Goal: Obtain resource: Obtain resource

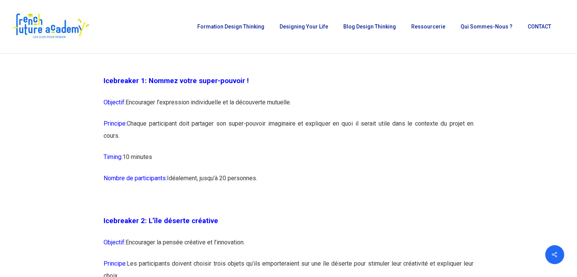
scroll to position [607, 0]
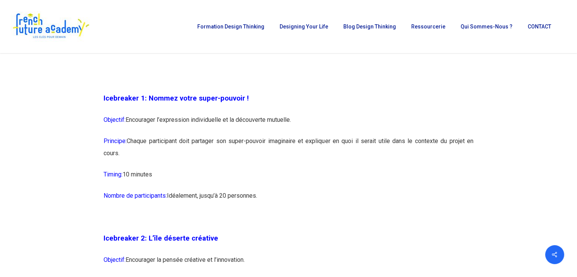
drag, startPoint x: 267, startPoint y: 196, endPoint x: 95, endPoint y: 97, distance: 198.7
copy div "Icebreaker 1: Nommez votre super-pouvoir ! Objectif: Encourager l’expression in…"
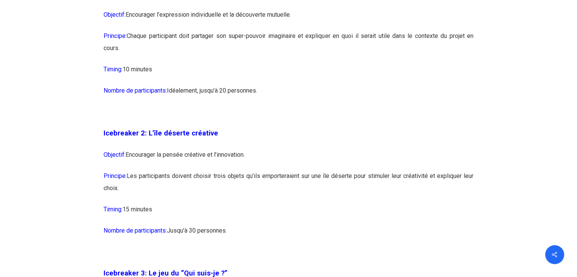
scroll to position [720, 0]
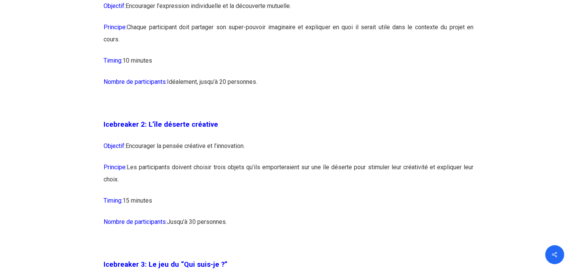
drag, startPoint x: 237, startPoint y: 223, endPoint x: 97, endPoint y: 125, distance: 170.8
copy div "Icebreaker 2: L’île déserte créative Objectif: Encourager la pensée créative et…"
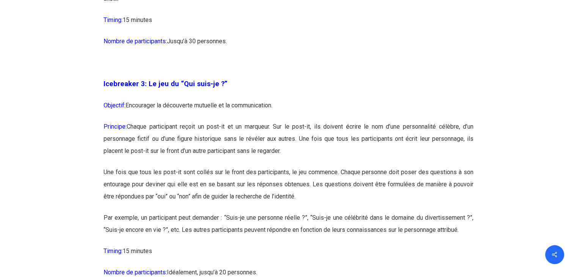
scroll to position [948, 0]
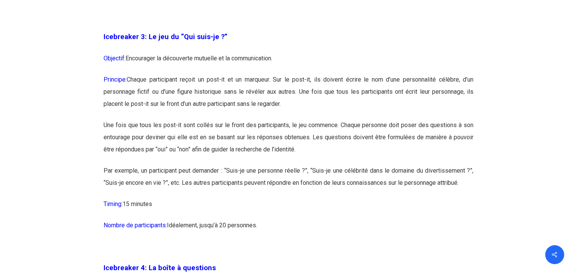
drag, startPoint x: 264, startPoint y: 227, endPoint x: 99, endPoint y: 39, distance: 249.6
copy div "Loremipsum 9: Do sit am “Con adip-el ?” Seddoeiu: Temporinci ut laboreetdo magn…"
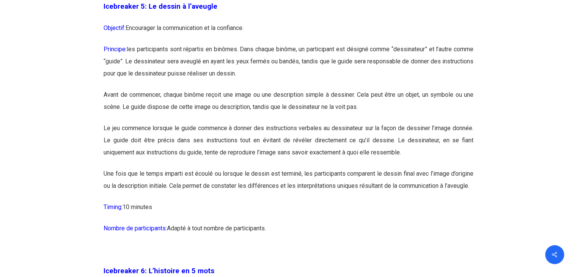
scroll to position [1441, 0]
drag, startPoint x: 277, startPoint y: 242, endPoint x: 104, endPoint y: 12, distance: 287.8
copy div "Loremipsum 9: Do sitame c a’elitsed Doeiusmo: Temporinci ut laboreetdolor ma al…"
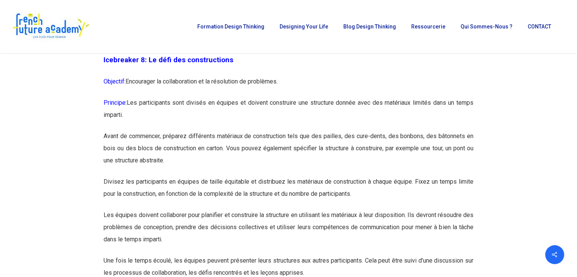
scroll to position [2141, 0]
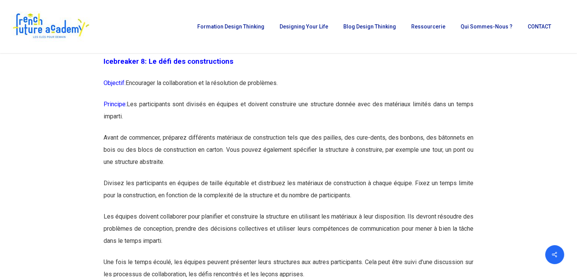
drag, startPoint x: 398, startPoint y: 210, endPoint x: 102, endPoint y: 82, distance: 323.4
copy div "Loremipsum 6: Do sita con adipiscingeli Seddoeiu: Temporinci ut laboreetdolor m…"
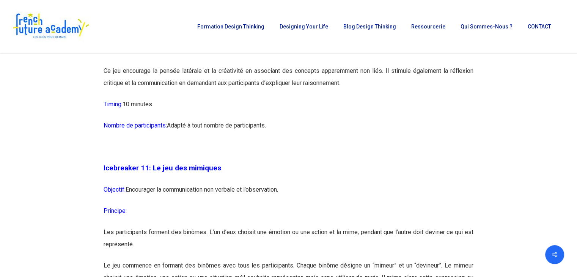
scroll to position [2824, 0]
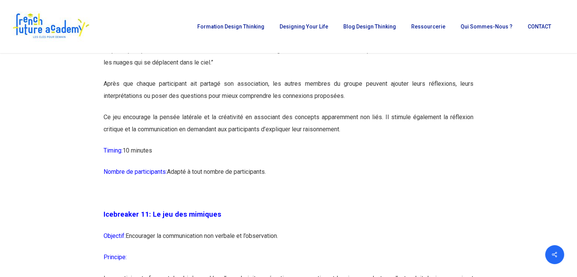
drag, startPoint x: 274, startPoint y: 195, endPoint x: 85, endPoint y: 67, distance: 228.2
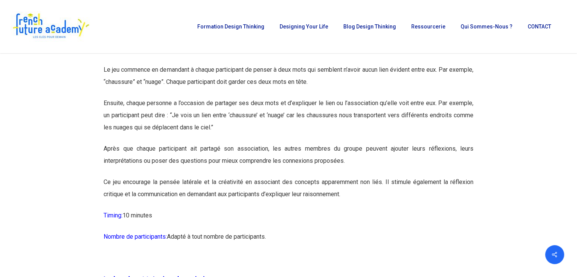
scroll to position [2748, 0]
